Goal: Communication & Community: Participate in discussion

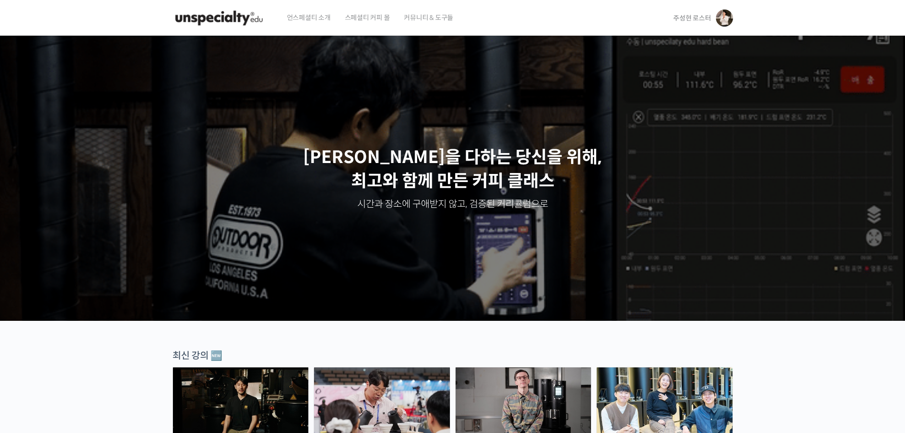
click at [680, 19] on span "주성현 로스터" at bounding box center [692, 18] width 38 height 9
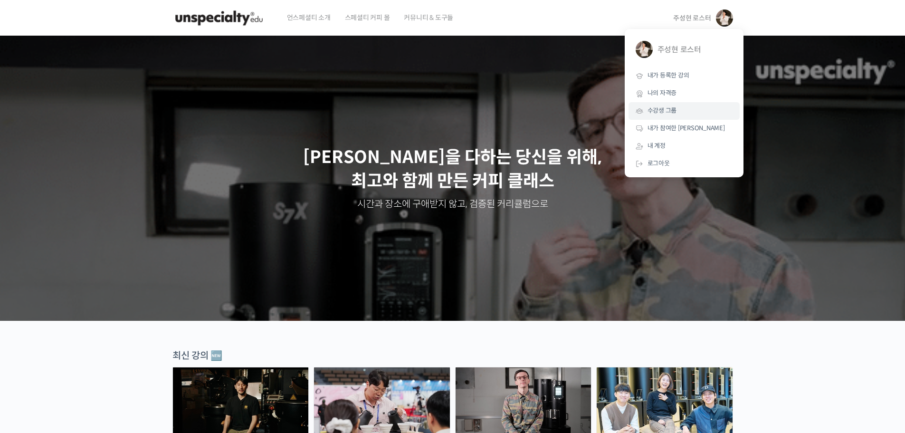
click at [662, 114] on span "수강생 그룹" at bounding box center [661, 110] width 29 height 8
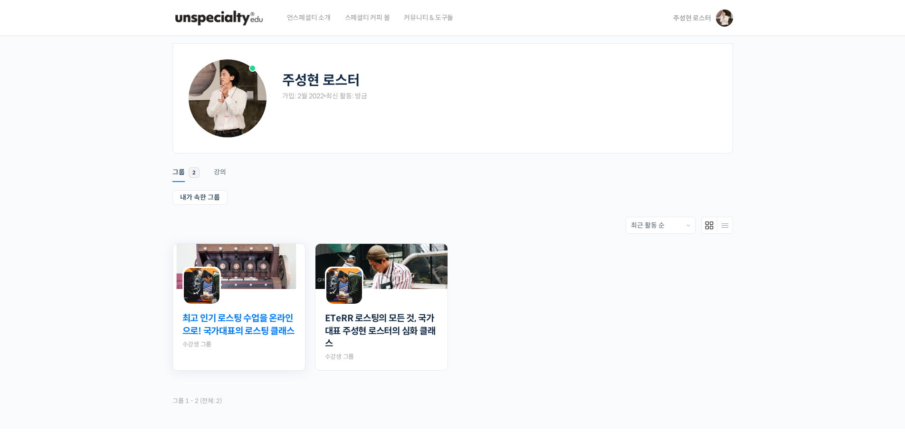
click at [264, 332] on link "최고 인기 로스팅 수업을 온라인으로! 국가대표의 로스팅 클래스" at bounding box center [238, 324] width 113 height 25
